Goal: Task Accomplishment & Management: Manage account settings

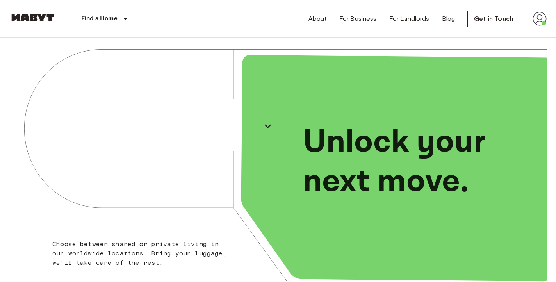
click at [541, 26] on div "About For Business For Landlords Blog Get in Touch" at bounding box center [427, 18] width 238 height 37
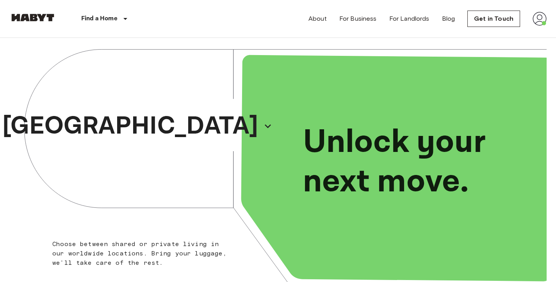
click at [541, 23] on img at bounding box center [539, 19] width 14 height 14
click at [510, 33] on li "Profile" at bounding box center [510, 33] width 78 height 14
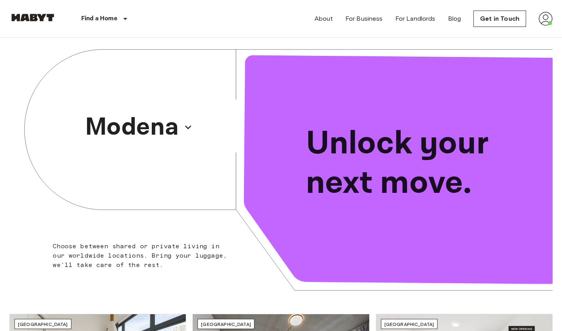
click at [137, 122] on p "Modena" at bounding box center [132, 126] width 94 height 37
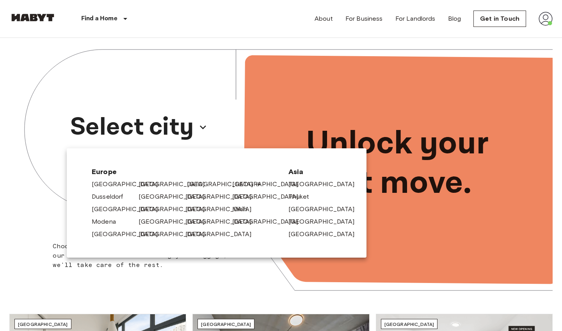
click at [198, 181] on link "[GEOGRAPHIC_DATA]" at bounding box center [224, 183] width 74 height 9
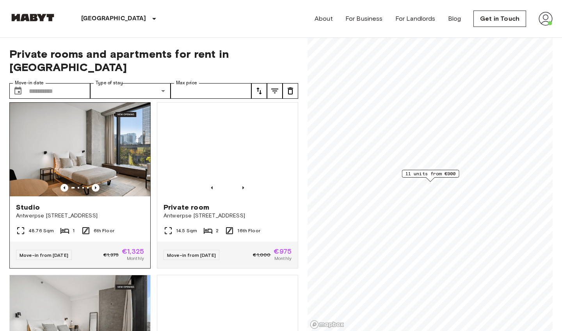
scroll to position [7, 0]
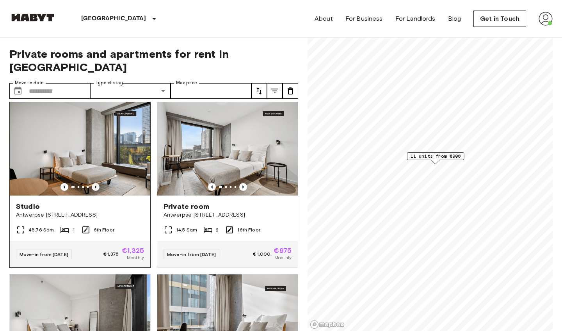
click at [98, 183] on icon "Previous image" at bounding box center [96, 187] width 8 height 8
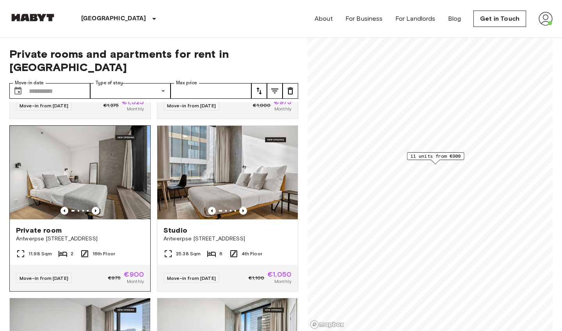
scroll to position [156, 0]
click at [95, 209] on icon "Previous image" at bounding box center [96, 210] width 2 height 3
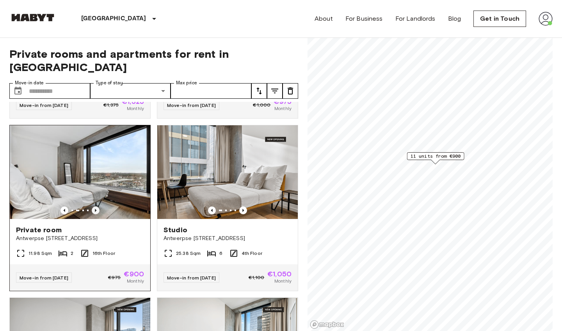
click at [95, 209] on icon "Previous image" at bounding box center [96, 210] width 2 height 3
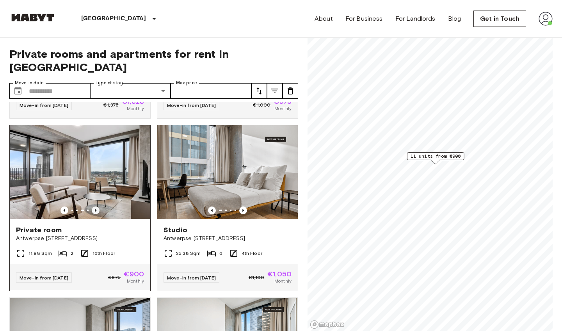
click at [95, 209] on icon "Previous image" at bounding box center [96, 210] width 2 height 3
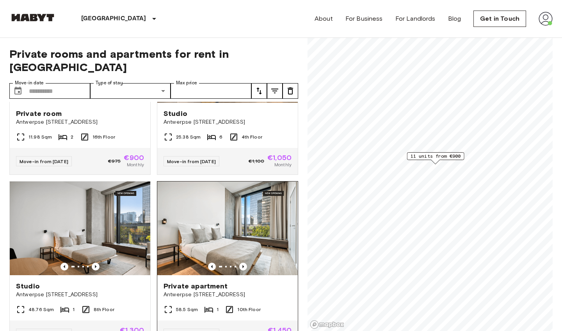
scroll to position [302, 0]
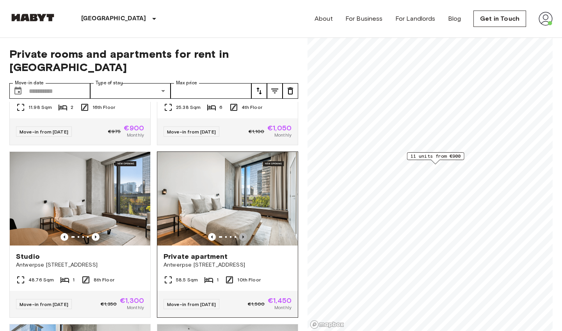
click at [242, 233] on icon "Previous image" at bounding box center [243, 237] width 8 height 8
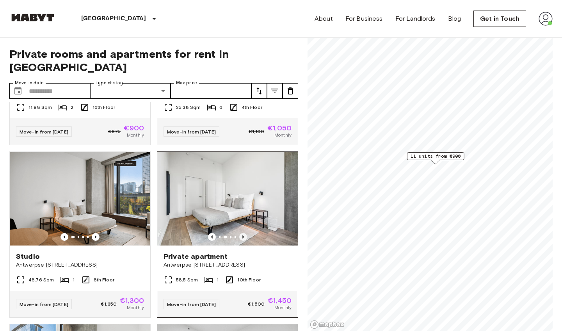
click at [242, 233] on icon "Previous image" at bounding box center [243, 237] width 8 height 8
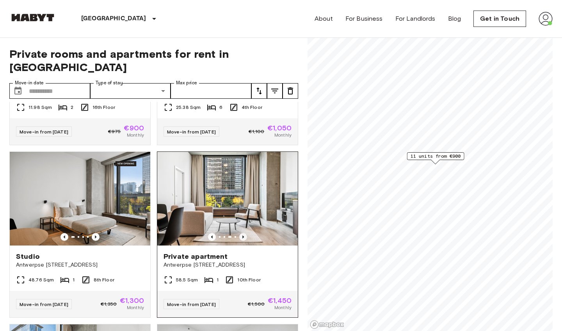
click at [242, 233] on icon "Previous image" at bounding box center [243, 237] width 8 height 8
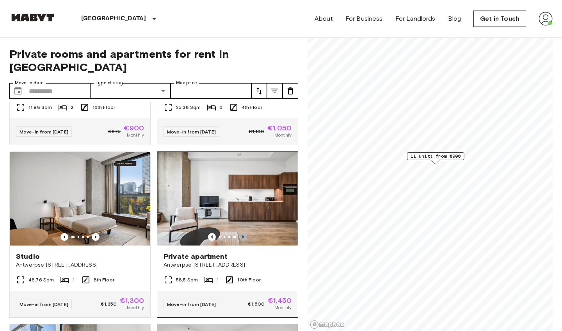
click at [242, 233] on icon "Previous image" at bounding box center [243, 237] width 8 height 8
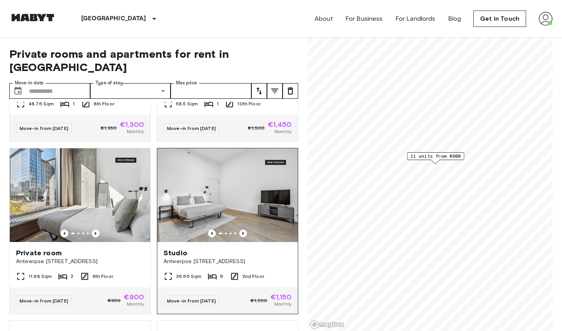
scroll to position [486, 0]
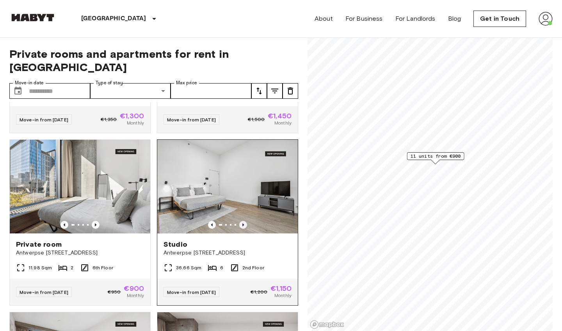
click at [244, 221] on icon "Previous image" at bounding box center [243, 225] width 8 height 8
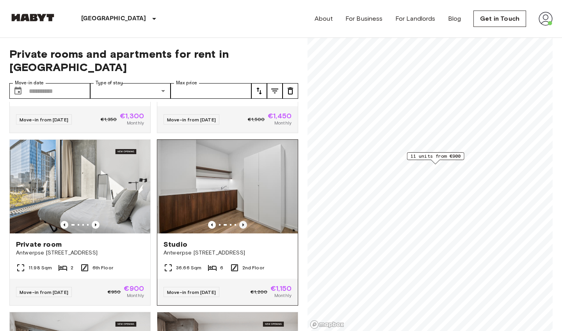
click at [243, 221] on icon "Previous image" at bounding box center [243, 225] width 8 height 8
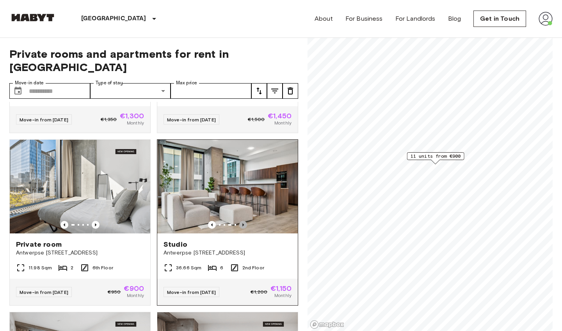
click at [243, 221] on icon "Previous image" at bounding box center [243, 225] width 8 height 8
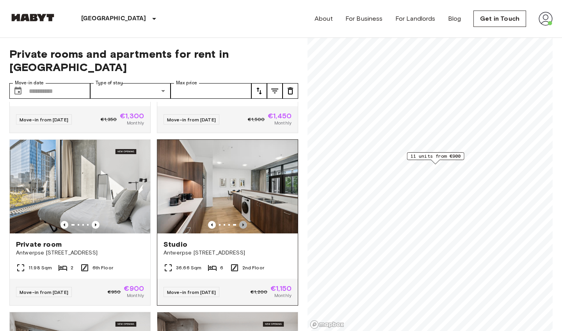
click at [243, 221] on icon "Previous image" at bounding box center [243, 225] width 8 height 8
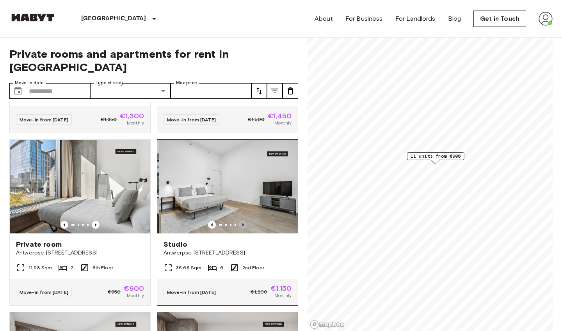
click at [243, 221] on icon "Previous image" at bounding box center [243, 225] width 8 height 8
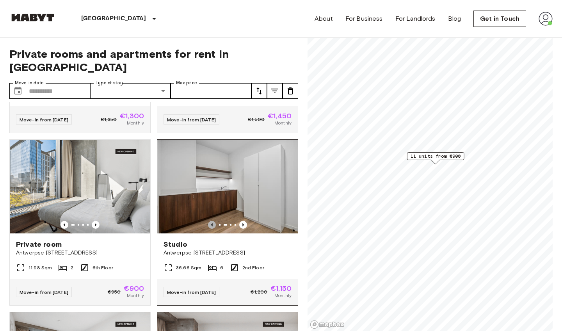
click at [213, 221] on icon "Previous image" at bounding box center [212, 225] width 8 height 8
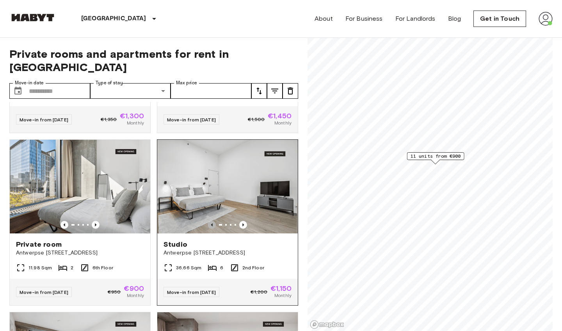
click at [213, 221] on icon "Previous image" at bounding box center [212, 225] width 8 height 8
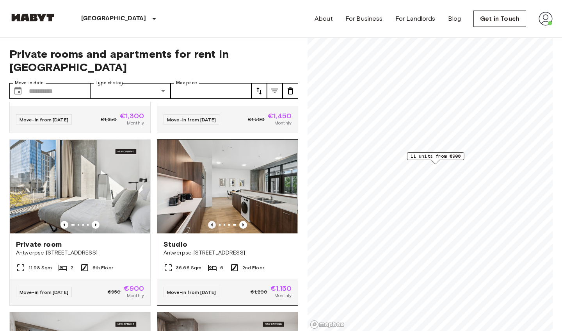
click at [213, 221] on icon "Previous image" at bounding box center [212, 225] width 8 height 8
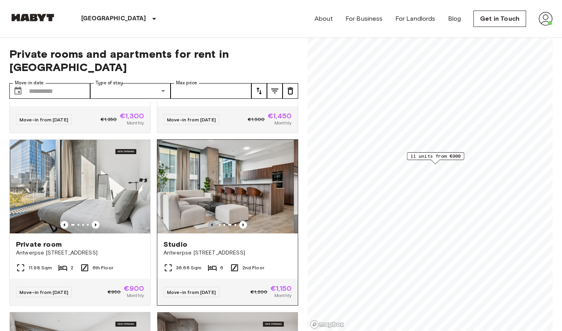
click at [213, 221] on icon "Previous image" at bounding box center [212, 225] width 8 height 8
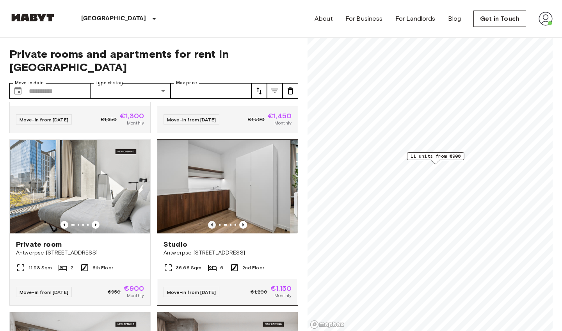
click at [213, 221] on icon "Previous image" at bounding box center [212, 225] width 8 height 8
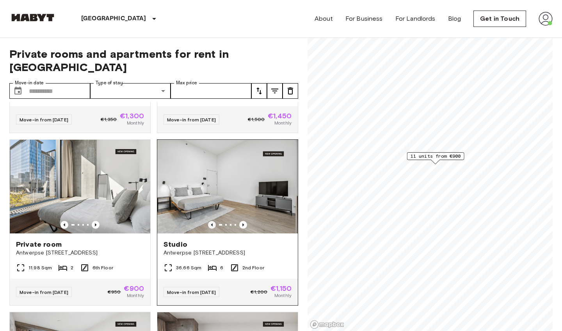
click at [213, 221] on icon "Previous image" at bounding box center [212, 225] width 8 height 8
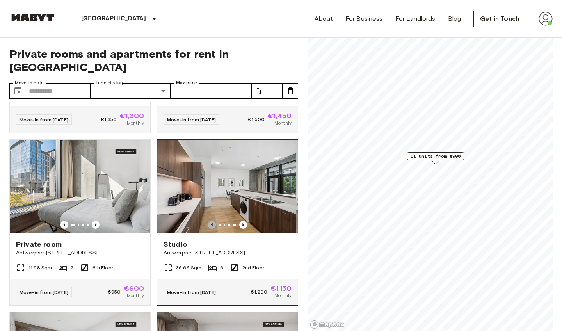
click at [213, 221] on icon "Previous image" at bounding box center [212, 225] width 8 height 8
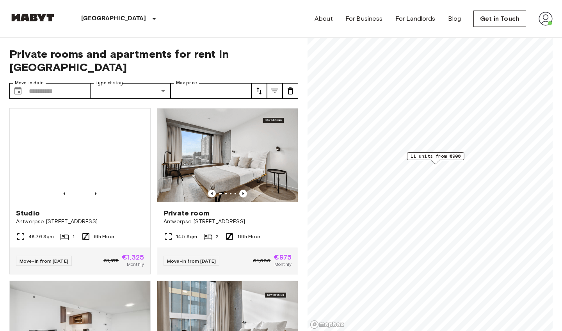
scroll to position [0, 0]
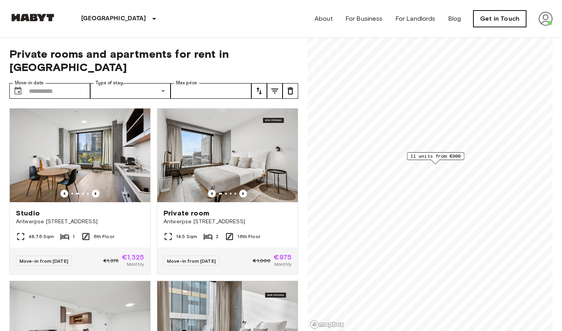
click at [497, 18] on link "Get in Touch" at bounding box center [499, 19] width 53 height 16
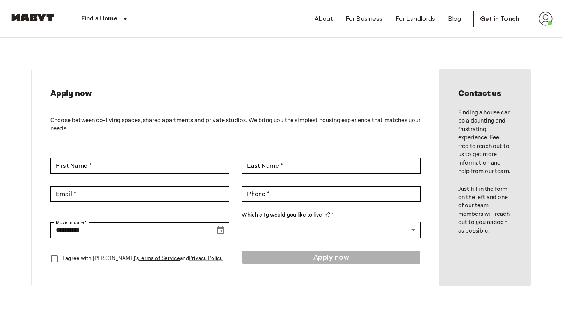
click at [535, 21] on div "About For Business For Landlords Blog Get in Touch" at bounding box center [433, 18] width 238 height 37
click at [545, 27] on div "About For Business For Landlords Blog Get in Touch" at bounding box center [433, 18] width 238 height 37
click at [545, 22] on img at bounding box center [545, 19] width 14 height 14
click at [503, 27] on li "Profile" at bounding box center [517, 33] width 78 height 14
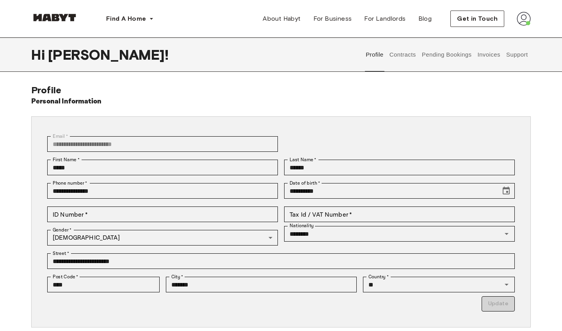
click at [296, 7] on div "Find A Home Europe Amsterdam Berlin Frankfurt Hamburg Lisbon Madrid Milan Moden…" at bounding box center [280, 18] width 499 height 37
click at [296, 16] on span "About Habyt" at bounding box center [282, 18] width 38 height 9
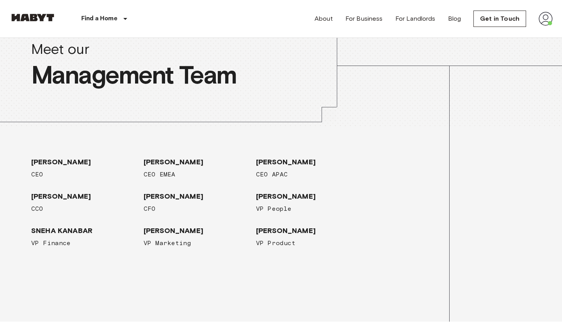
scroll to position [1169, 0]
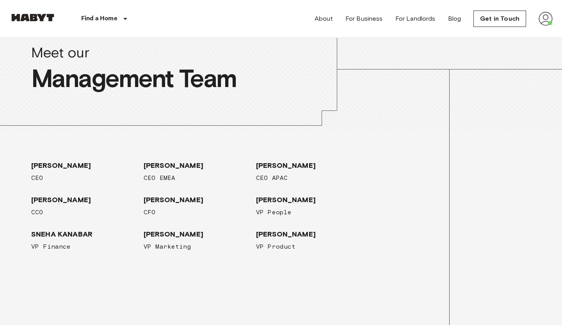
click at [49, 239] on div "SNEHA KANABAR VP Finance" at bounding box center [84, 240] width 106 height 22
click at [53, 243] on span "VP Finance" at bounding box center [84, 246] width 106 height 9
click at [541, 16] on img at bounding box center [545, 19] width 14 height 14
click at [512, 30] on li "Profile" at bounding box center [517, 33] width 78 height 14
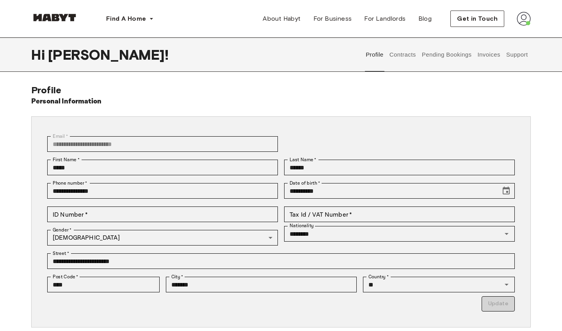
click at [516, 50] on button "Support" at bounding box center [517, 54] width 24 height 34
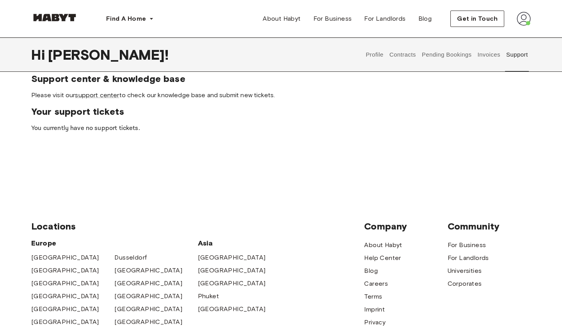
scroll to position [16, 0]
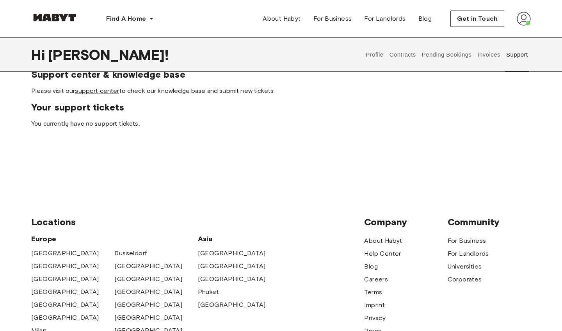
click at [485, 53] on button "Invoices" at bounding box center [488, 54] width 25 height 34
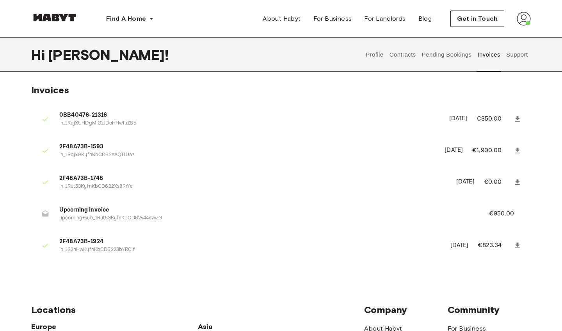
click at [456, 50] on button "Pending Bookings" at bounding box center [447, 54] width 52 height 34
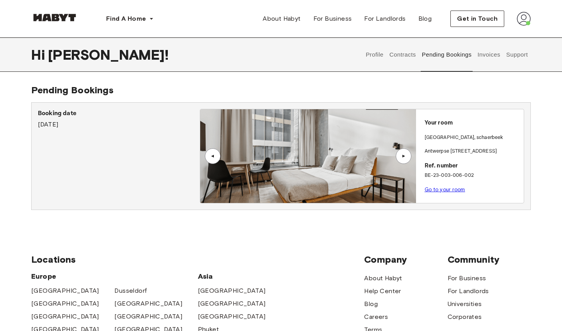
click at [494, 56] on button "Invoices" at bounding box center [488, 54] width 25 height 34
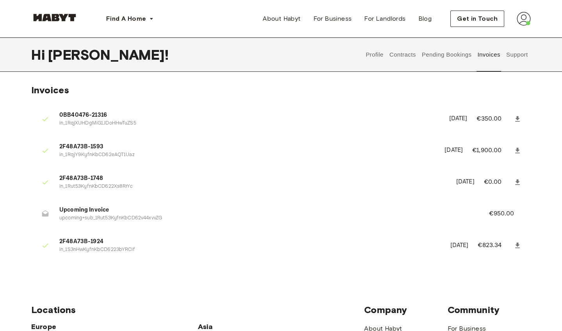
click at [510, 56] on button "Support" at bounding box center [517, 54] width 24 height 34
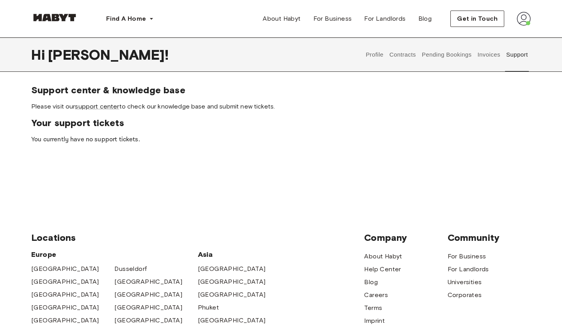
click at [105, 110] on span "Please visit our support center to check our knowledge base and submit new tick…" at bounding box center [280, 106] width 499 height 9
click at [107, 107] on link "support center" at bounding box center [97, 106] width 44 height 7
